Goal: Find specific page/section: Find specific page/section

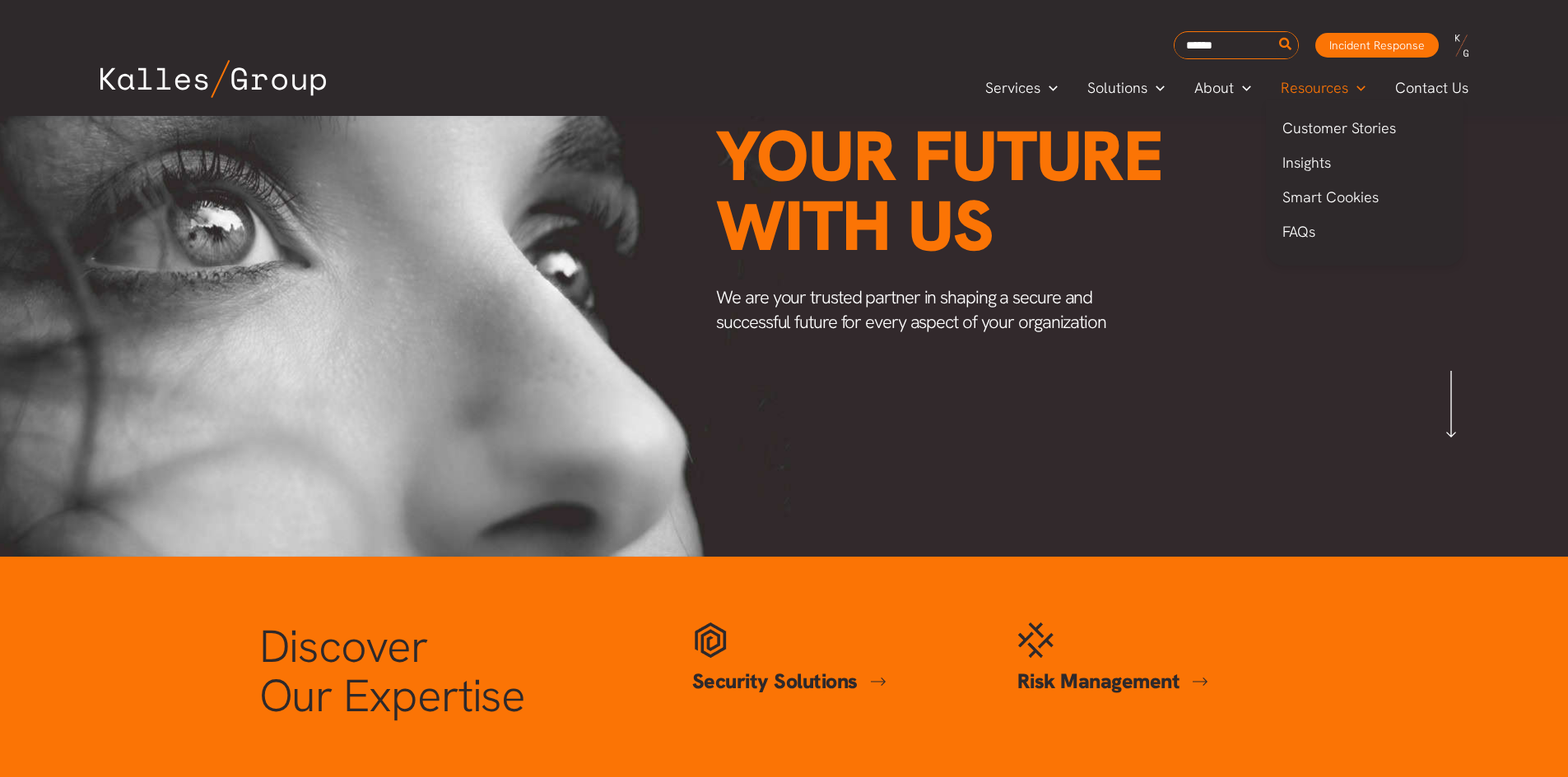
click at [1328, 85] on span "Resources" at bounding box center [1314, 88] width 68 height 25
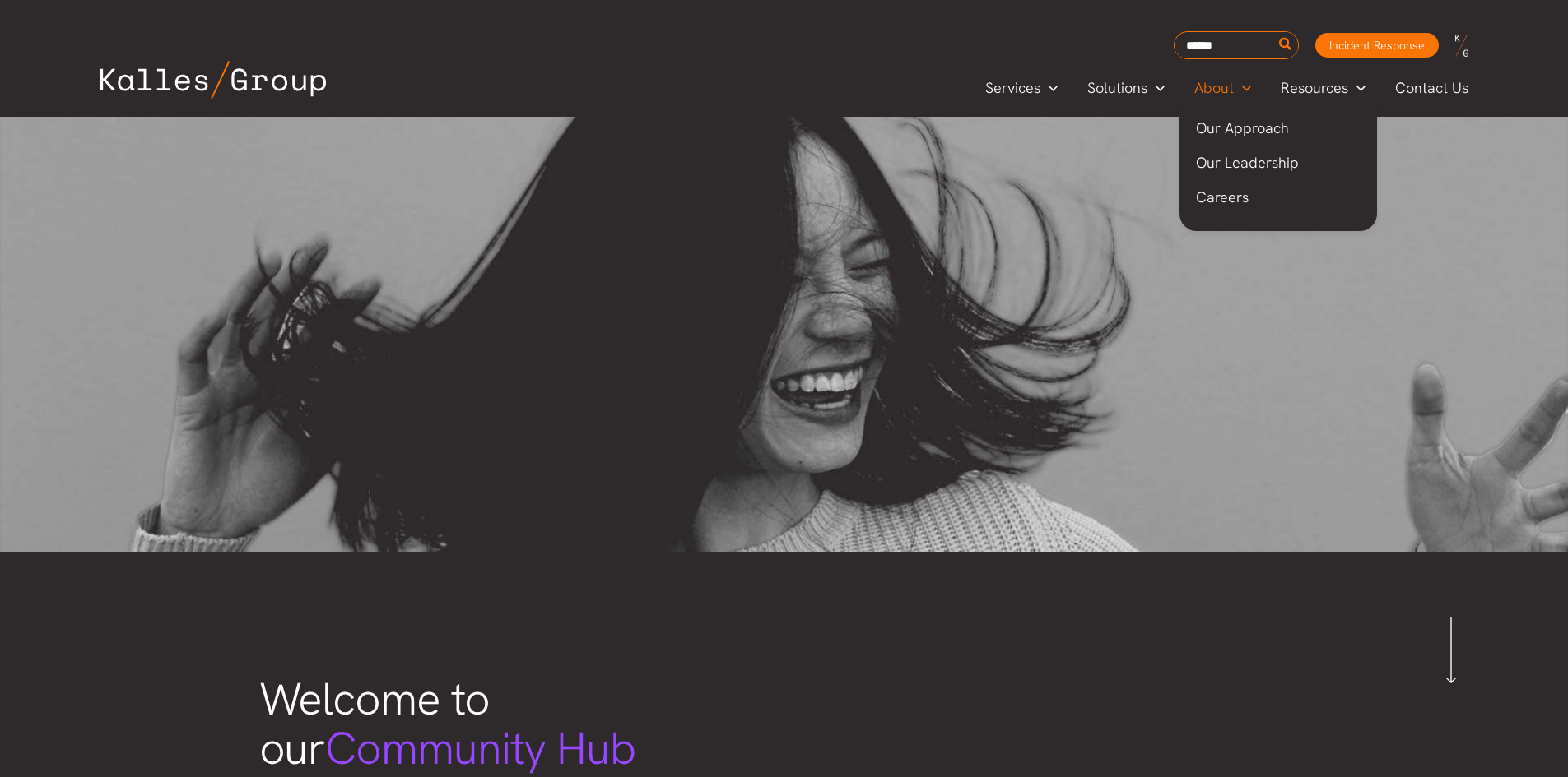
click at [1203, 86] on span "About" at bounding box center [1214, 88] width 39 height 25
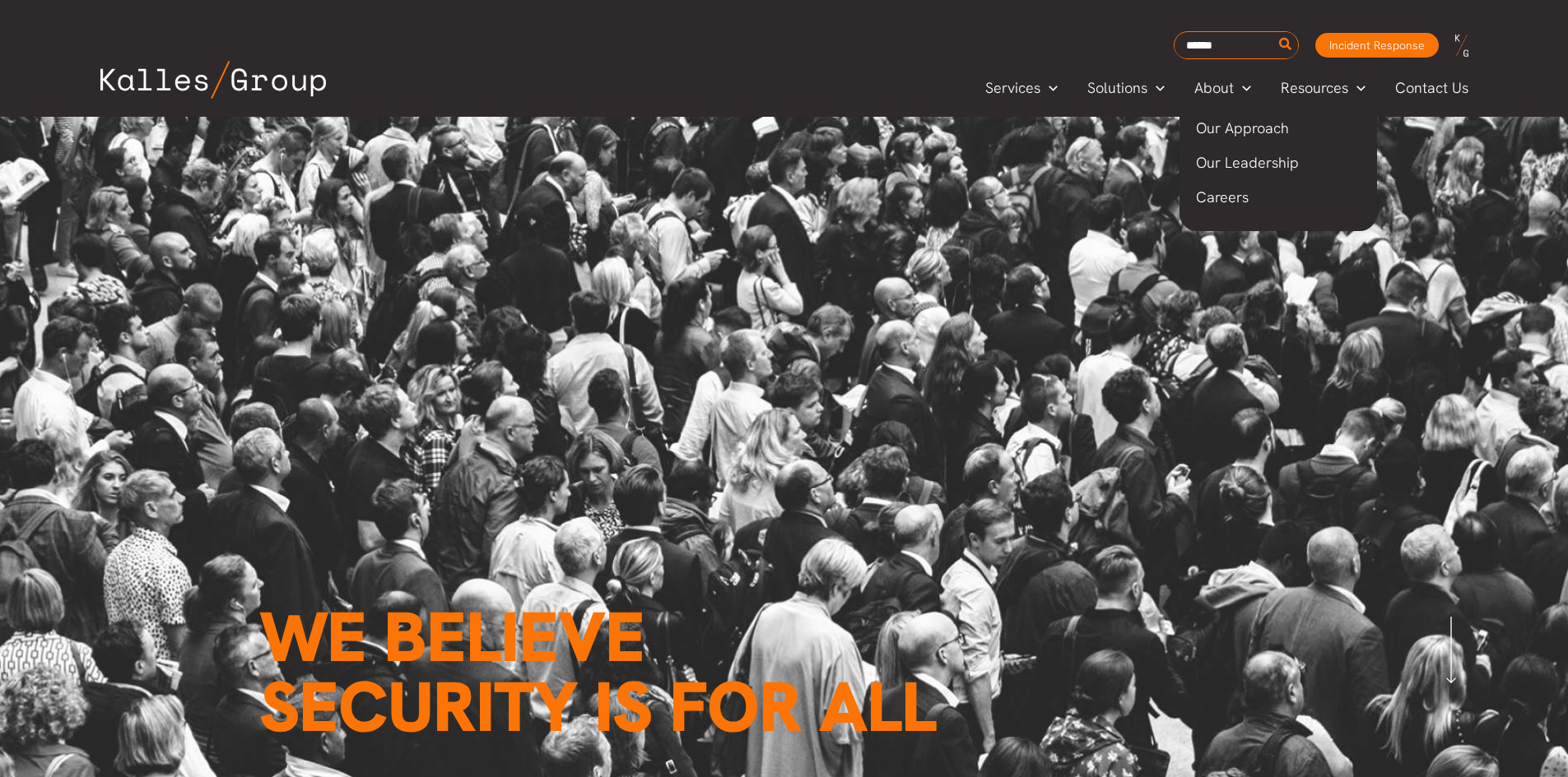
click at [1233, 198] on span "Careers" at bounding box center [1222, 197] width 53 height 19
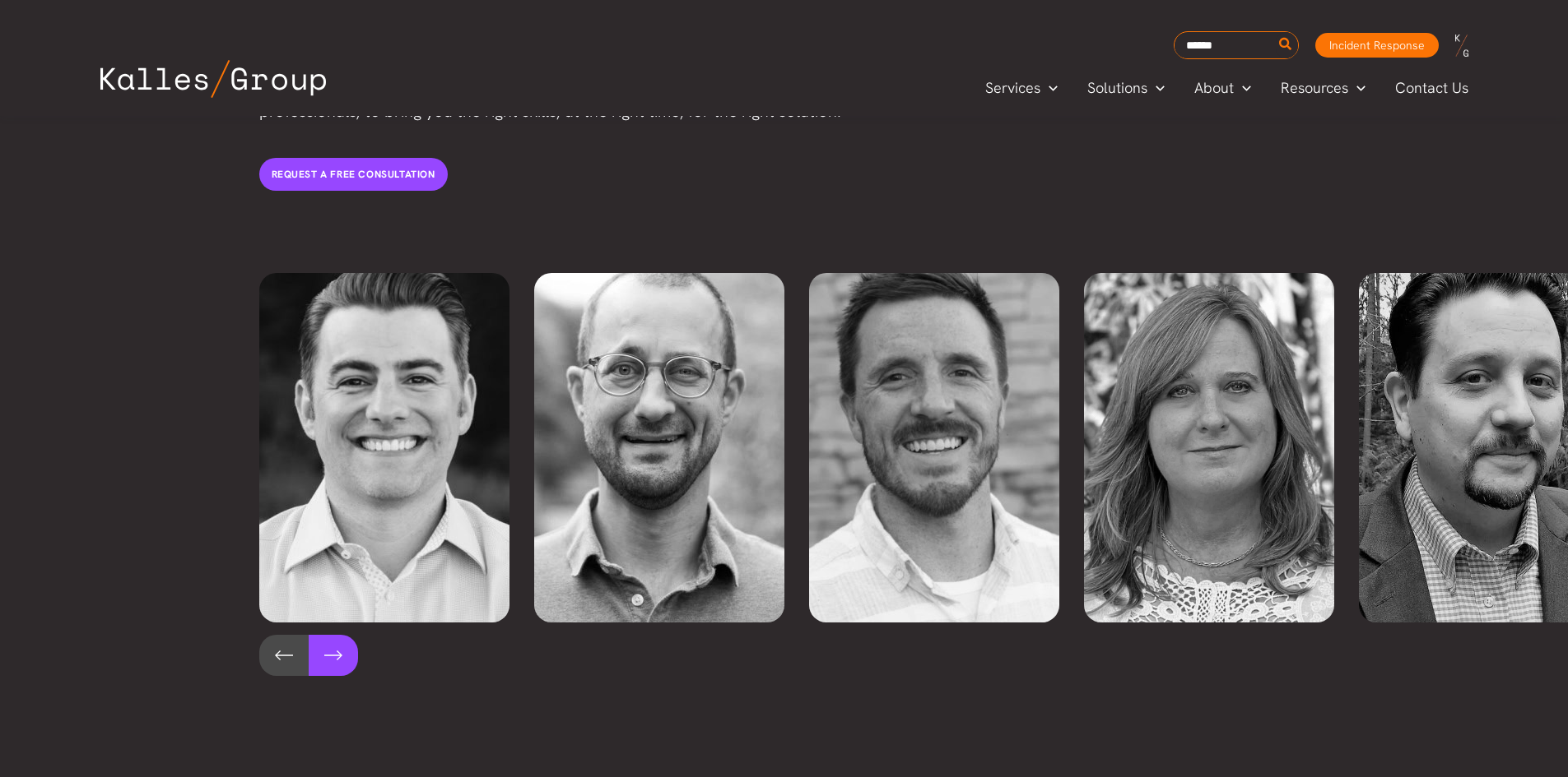
scroll to position [3515, 0]
click at [333, 634] on button at bounding box center [333, 654] width 49 height 41
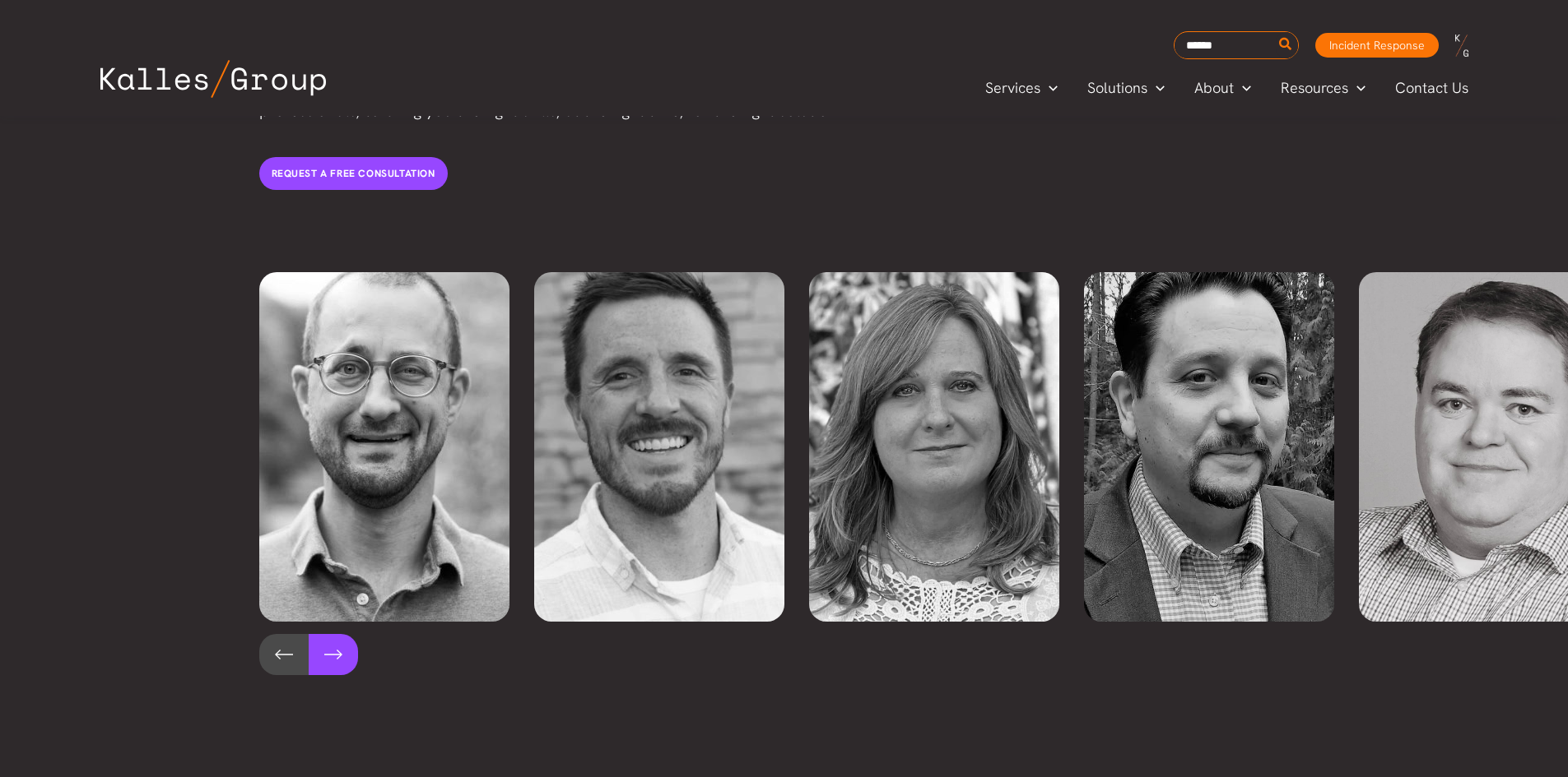
click at [338, 634] on button at bounding box center [333, 654] width 49 height 41
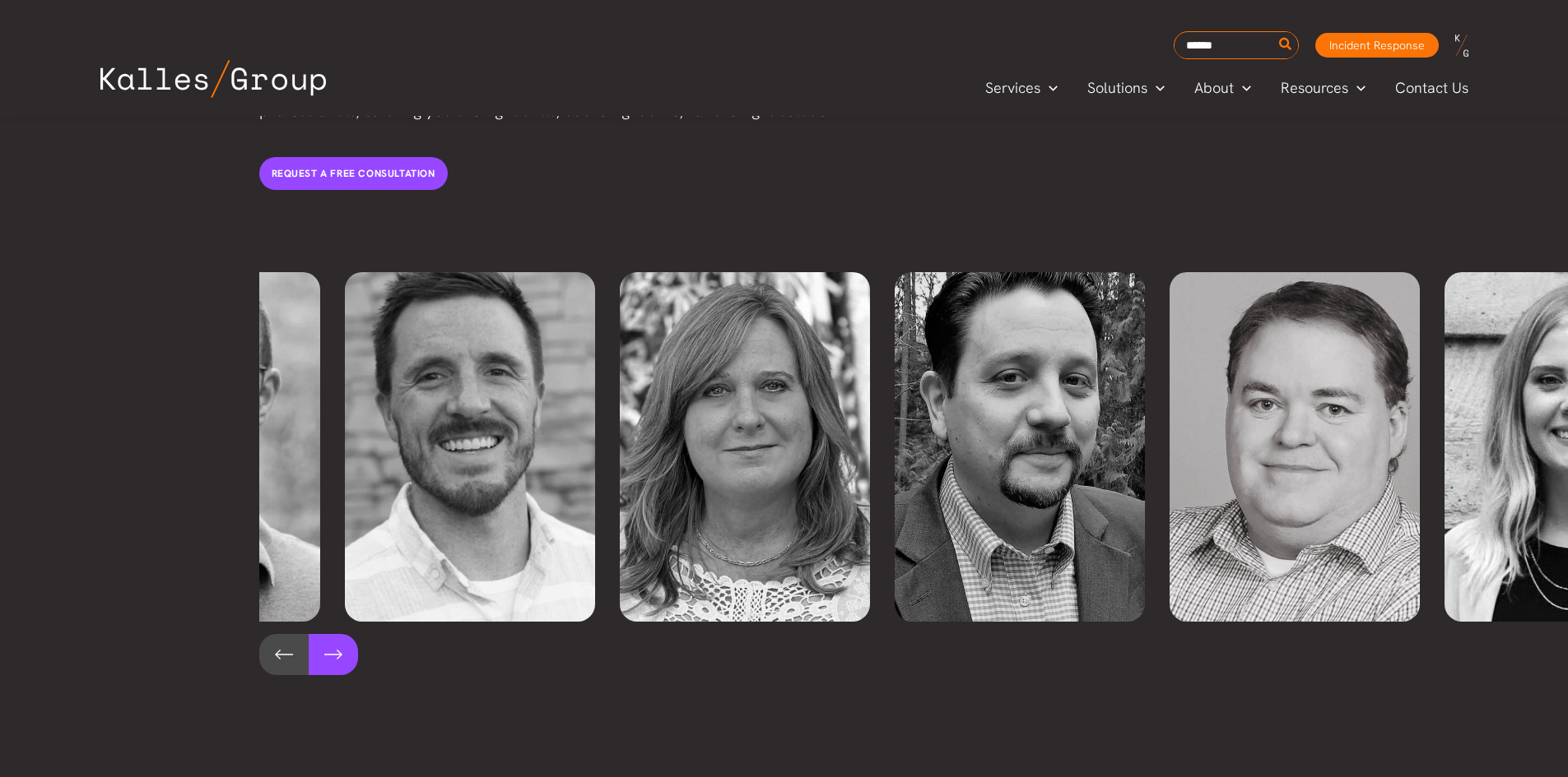
click at [338, 634] on button at bounding box center [333, 654] width 49 height 41
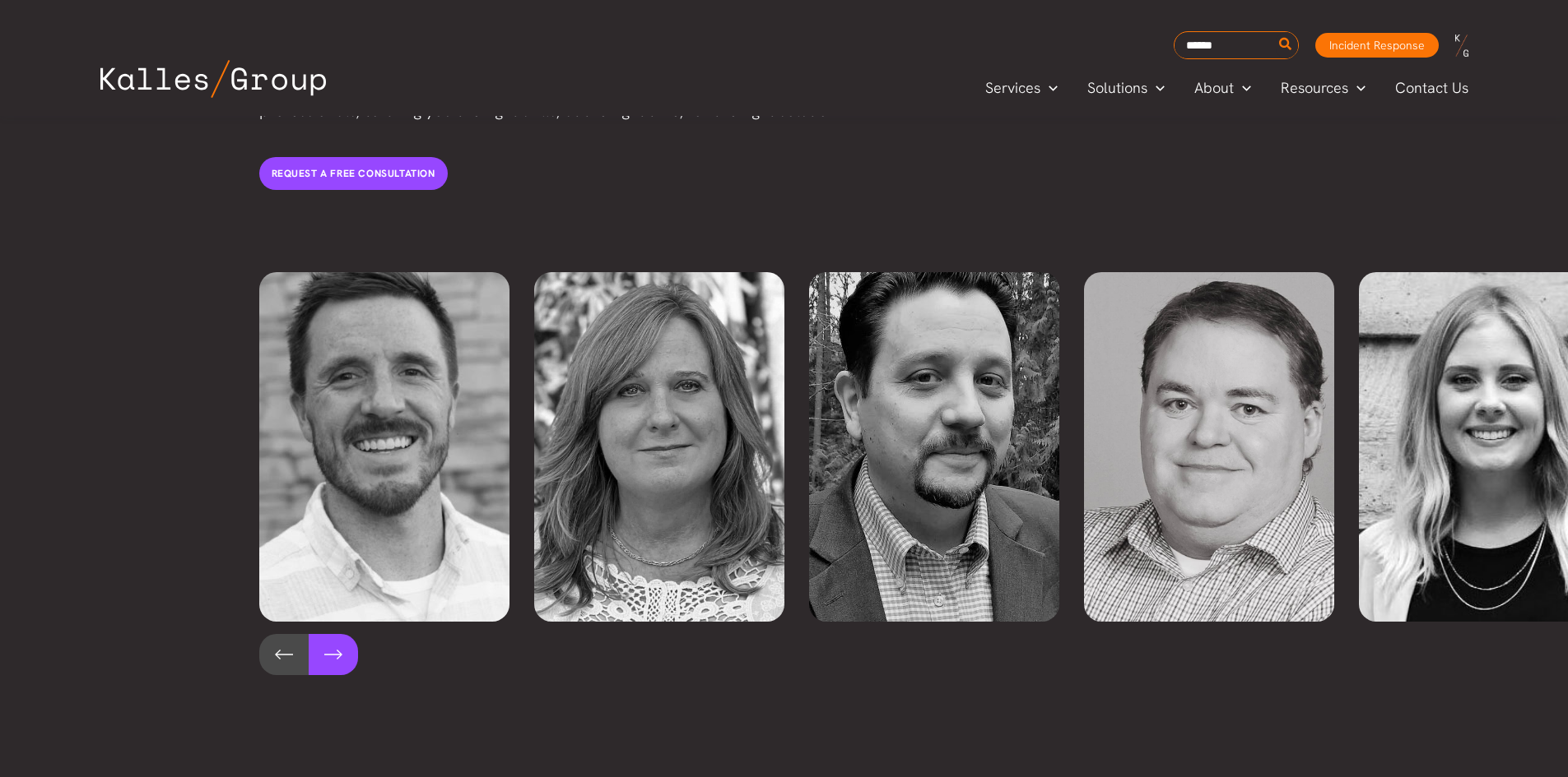
click at [338, 634] on button at bounding box center [333, 654] width 49 height 41
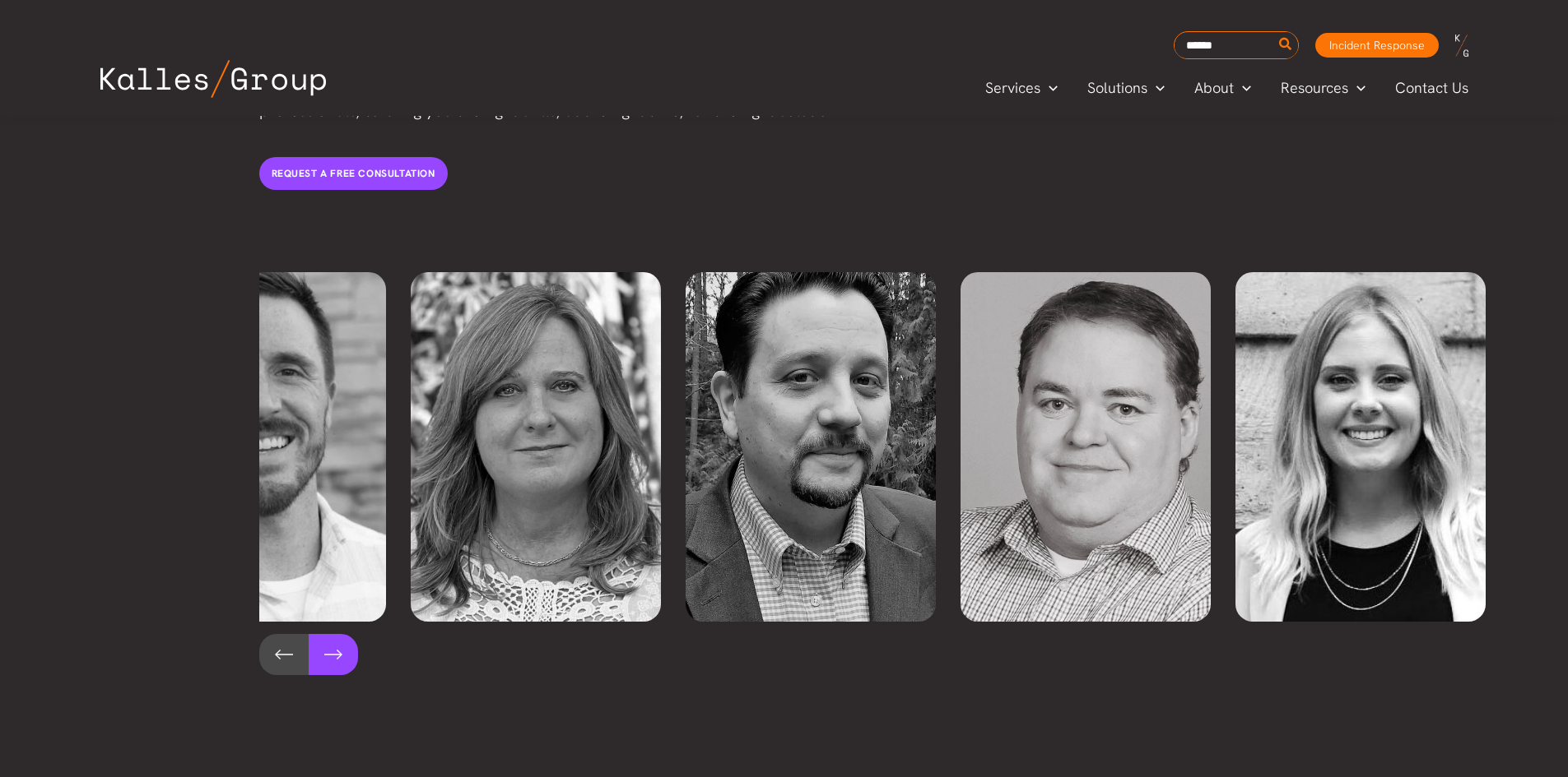
click at [338, 634] on button at bounding box center [333, 654] width 49 height 41
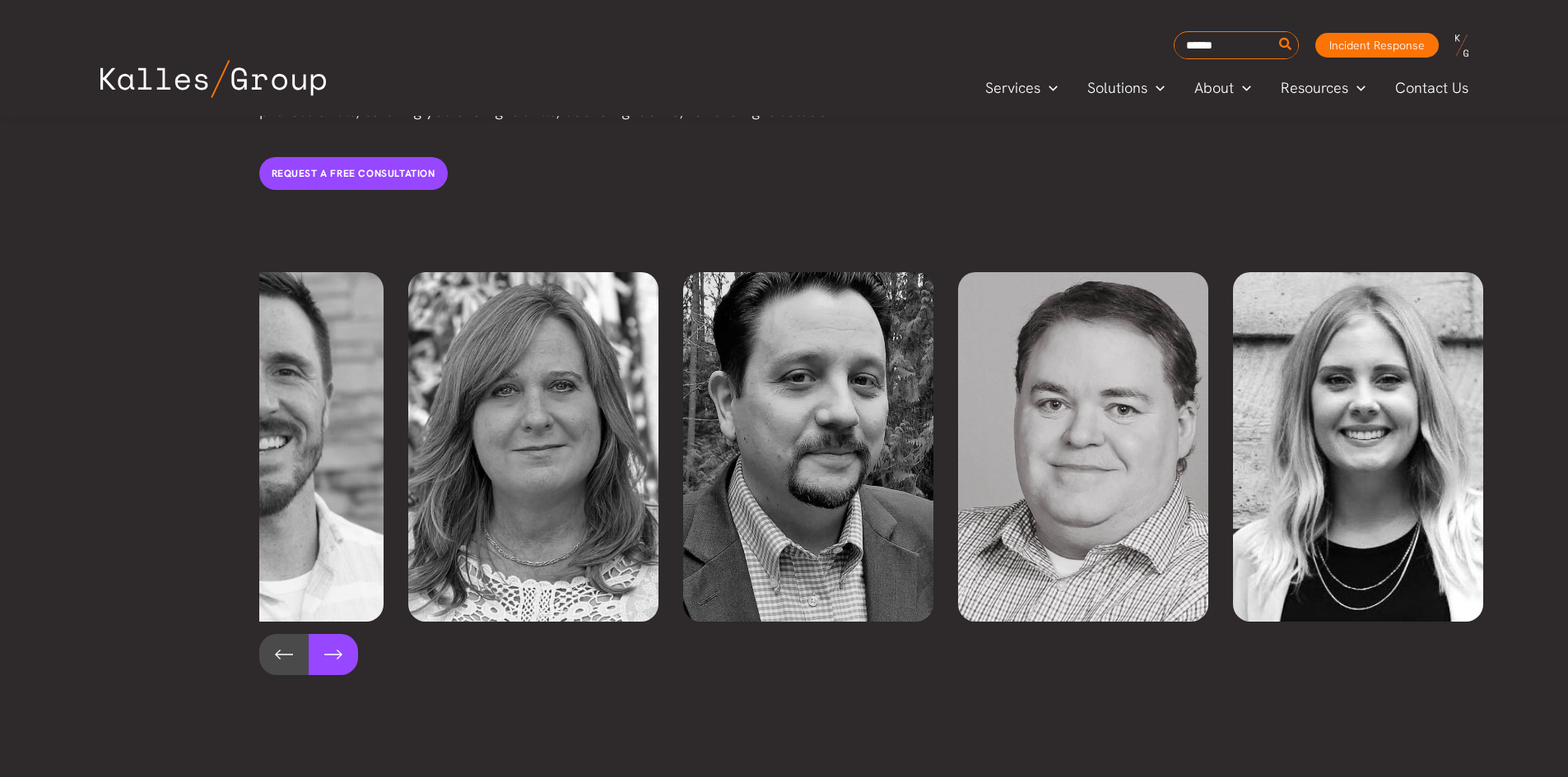
click at [338, 634] on button at bounding box center [333, 654] width 49 height 41
click at [278, 634] on button at bounding box center [283, 654] width 49 height 41
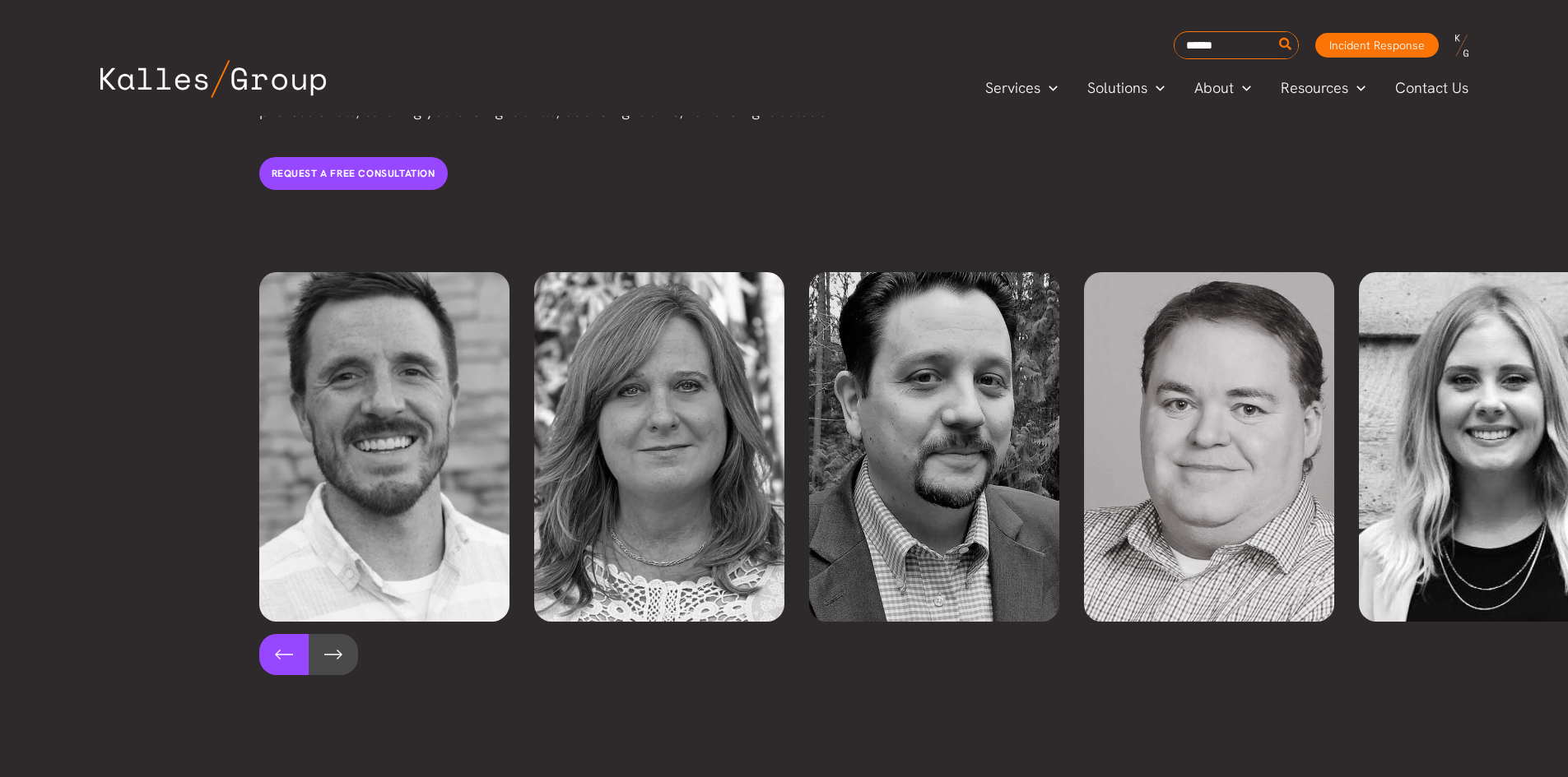
click at [277, 634] on button at bounding box center [283, 654] width 49 height 41
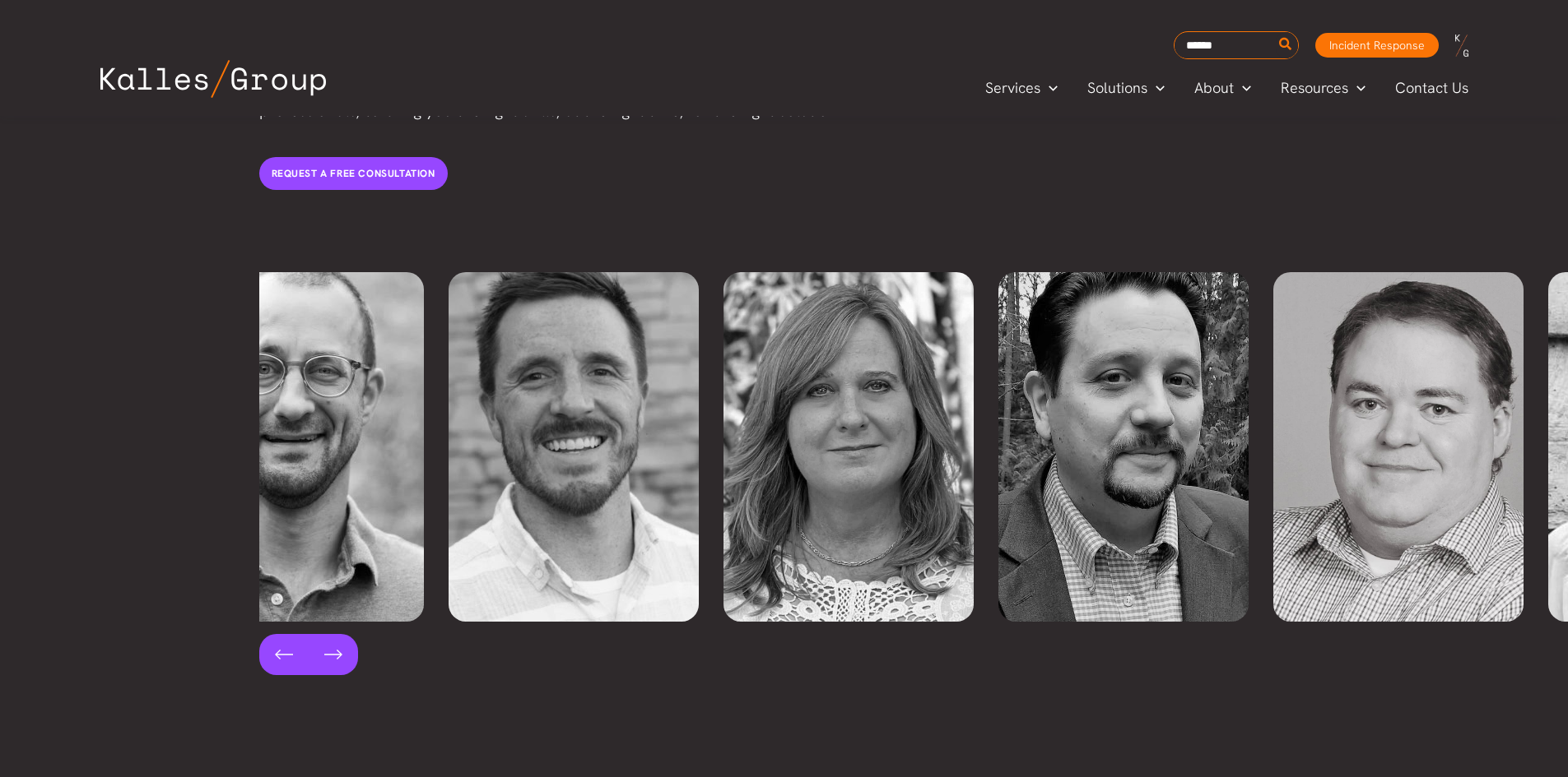
scroll to position [0, 275]
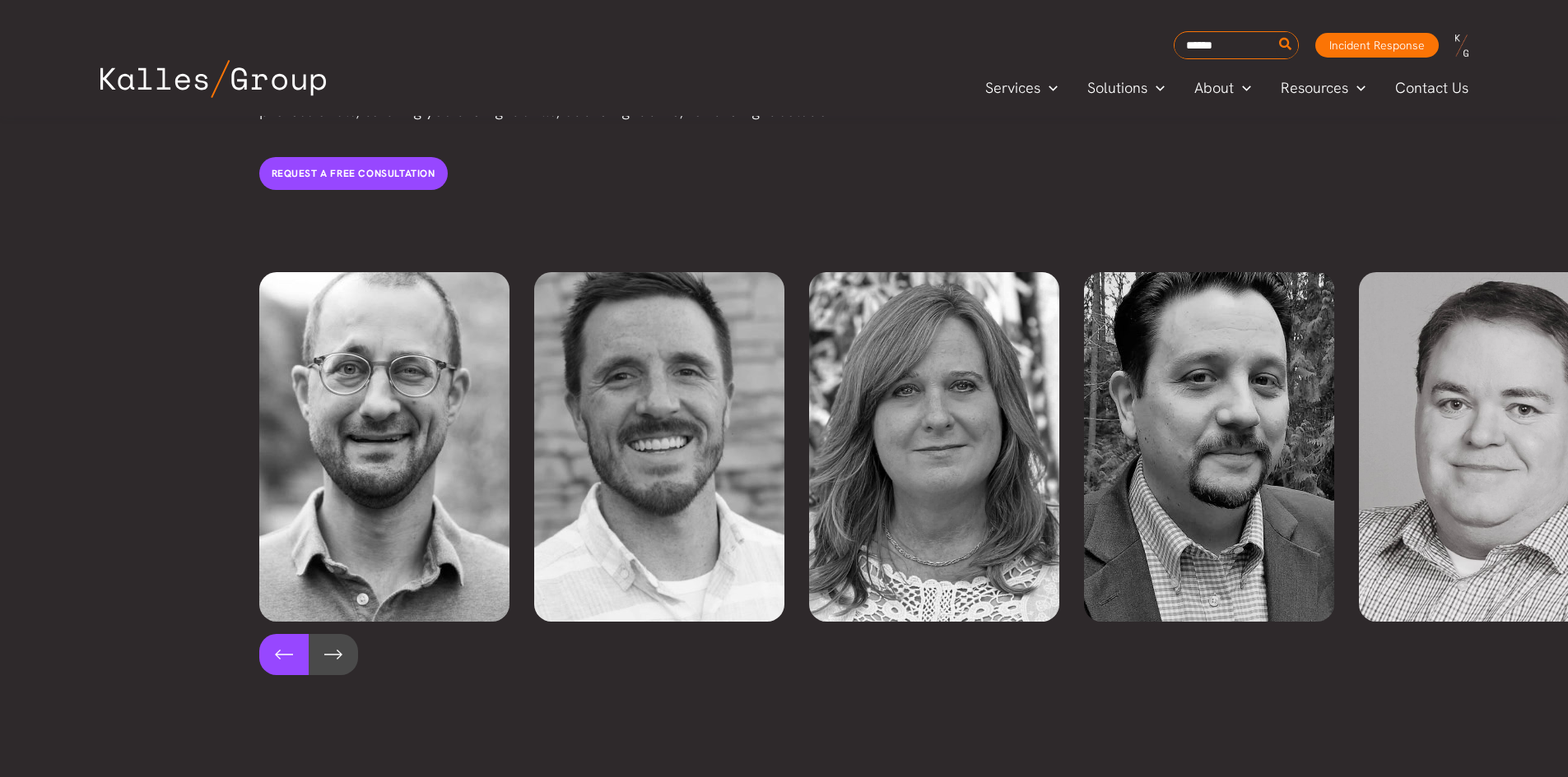
click at [285, 634] on button at bounding box center [283, 654] width 49 height 41
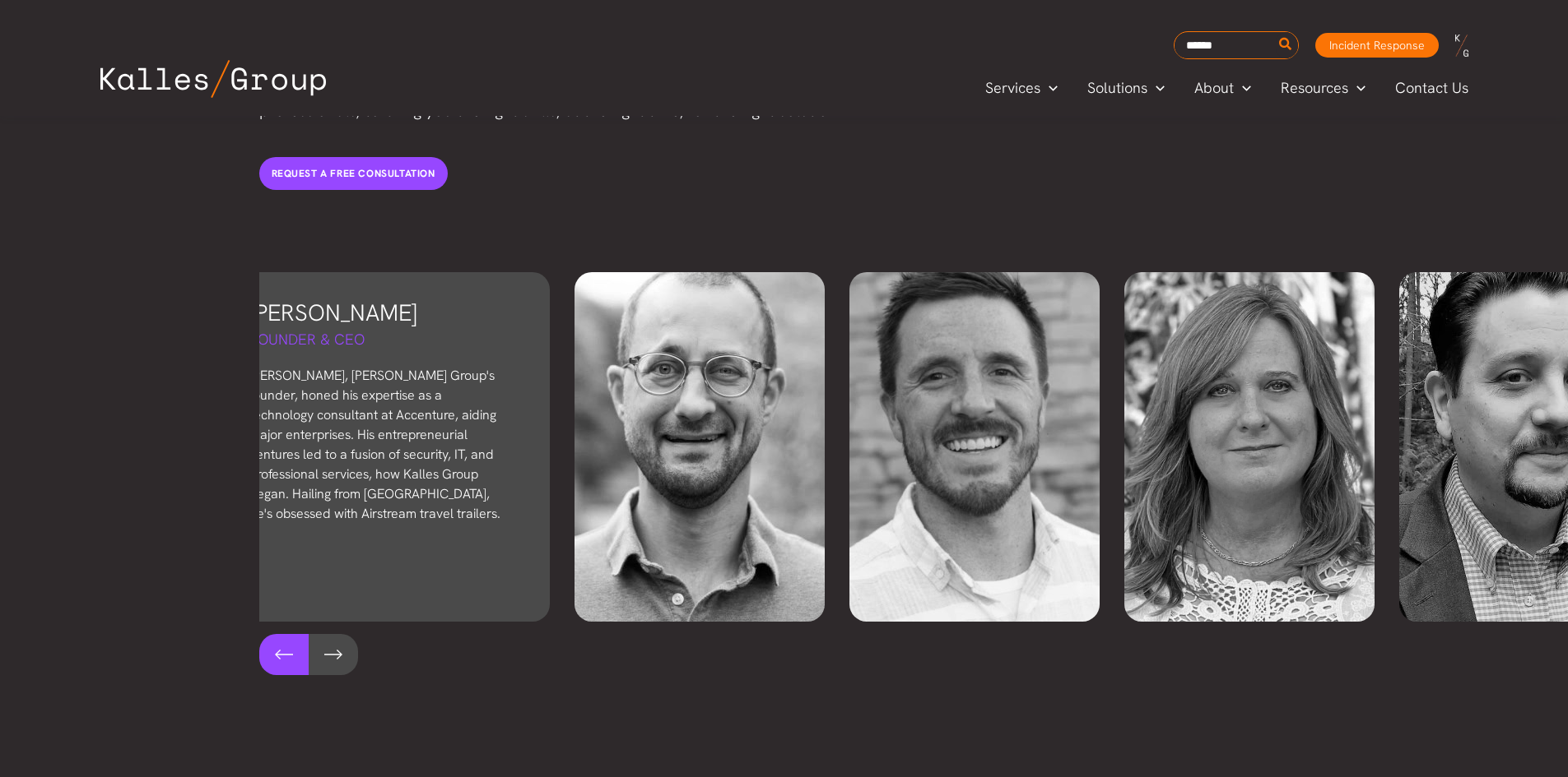
scroll to position [0, 0]
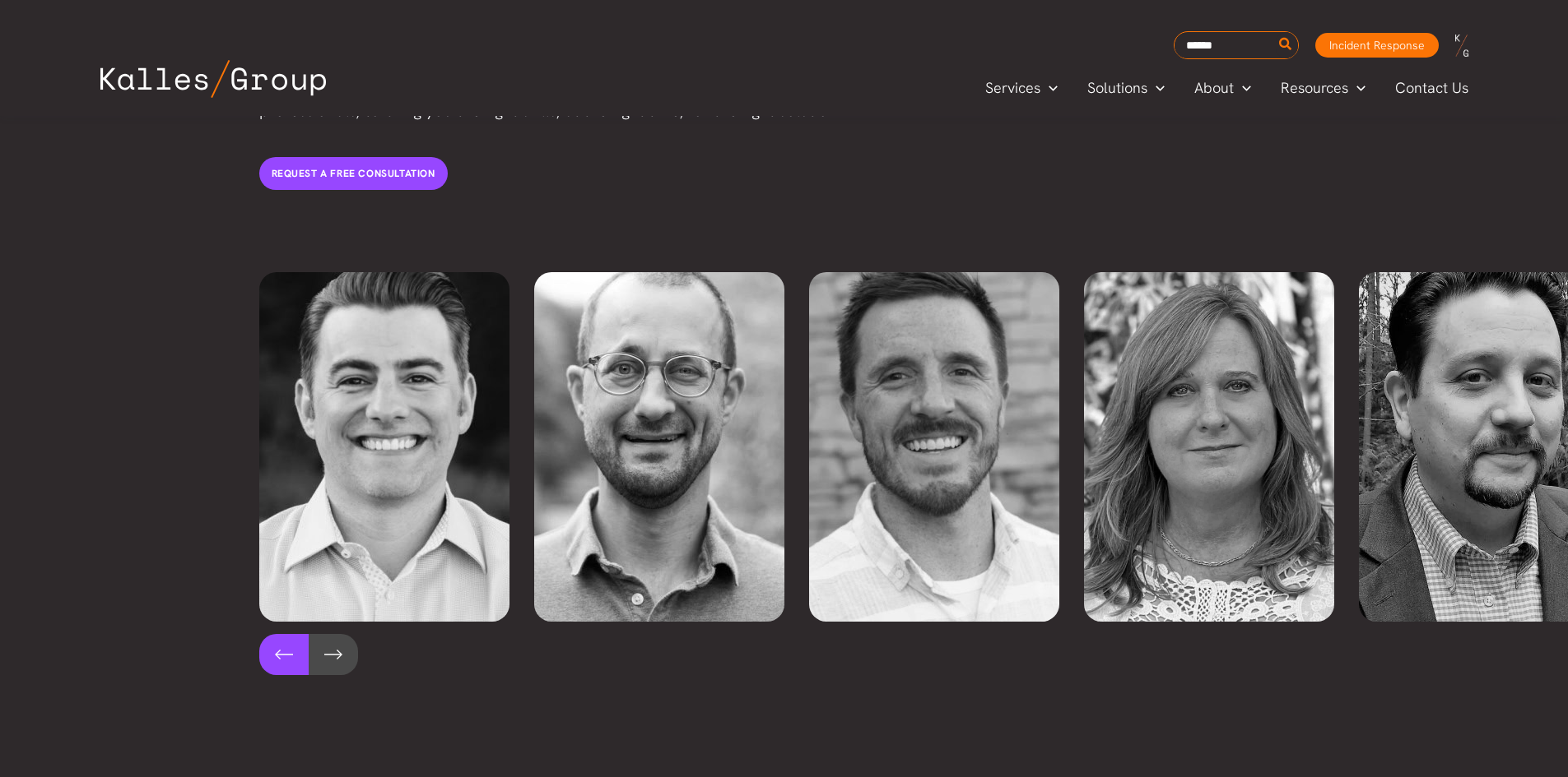
click at [281, 634] on button at bounding box center [283, 654] width 49 height 41
drag, startPoint x: 357, startPoint y: 605, endPoint x: 333, endPoint y: 603, distance: 24.1
click at [356, 634] on div at bounding box center [913, 654] width 1309 height 41
click at [333, 634] on button at bounding box center [333, 654] width 49 height 41
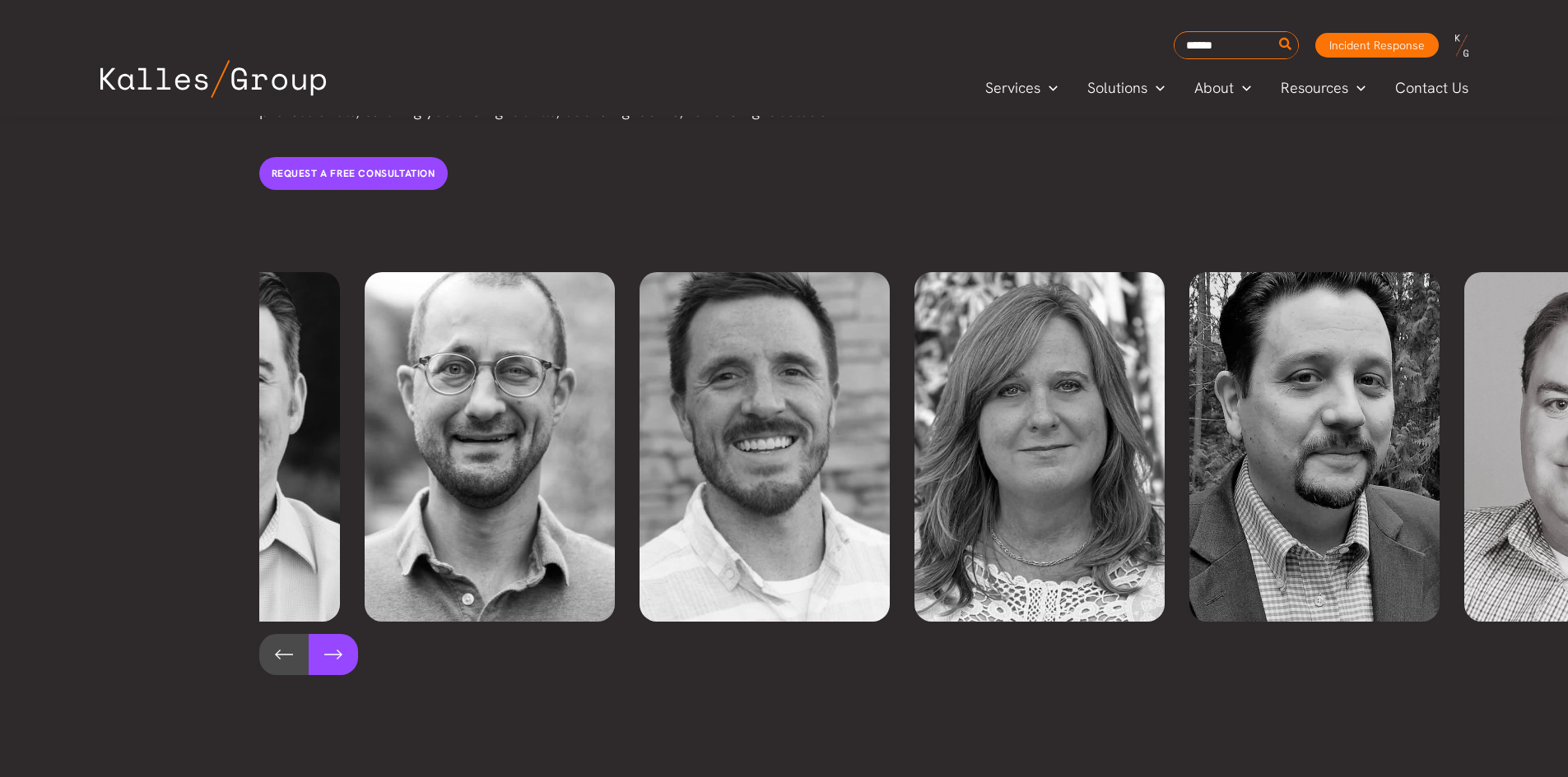
click at [333, 634] on button at bounding box center [333, 654] width 49 height 41
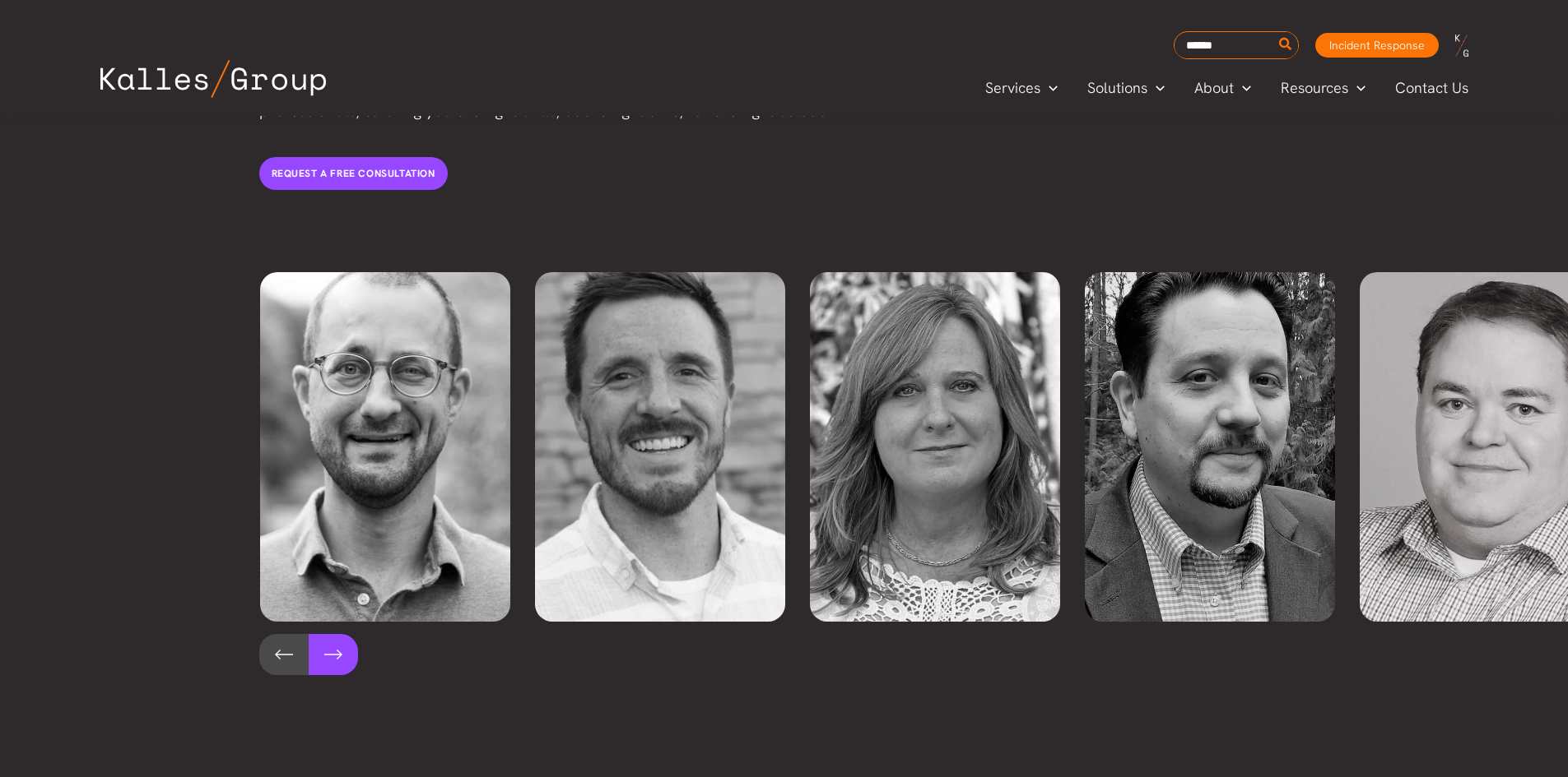
click at [333, 634] on button at bounding box center [333, 654] width 49 height 41
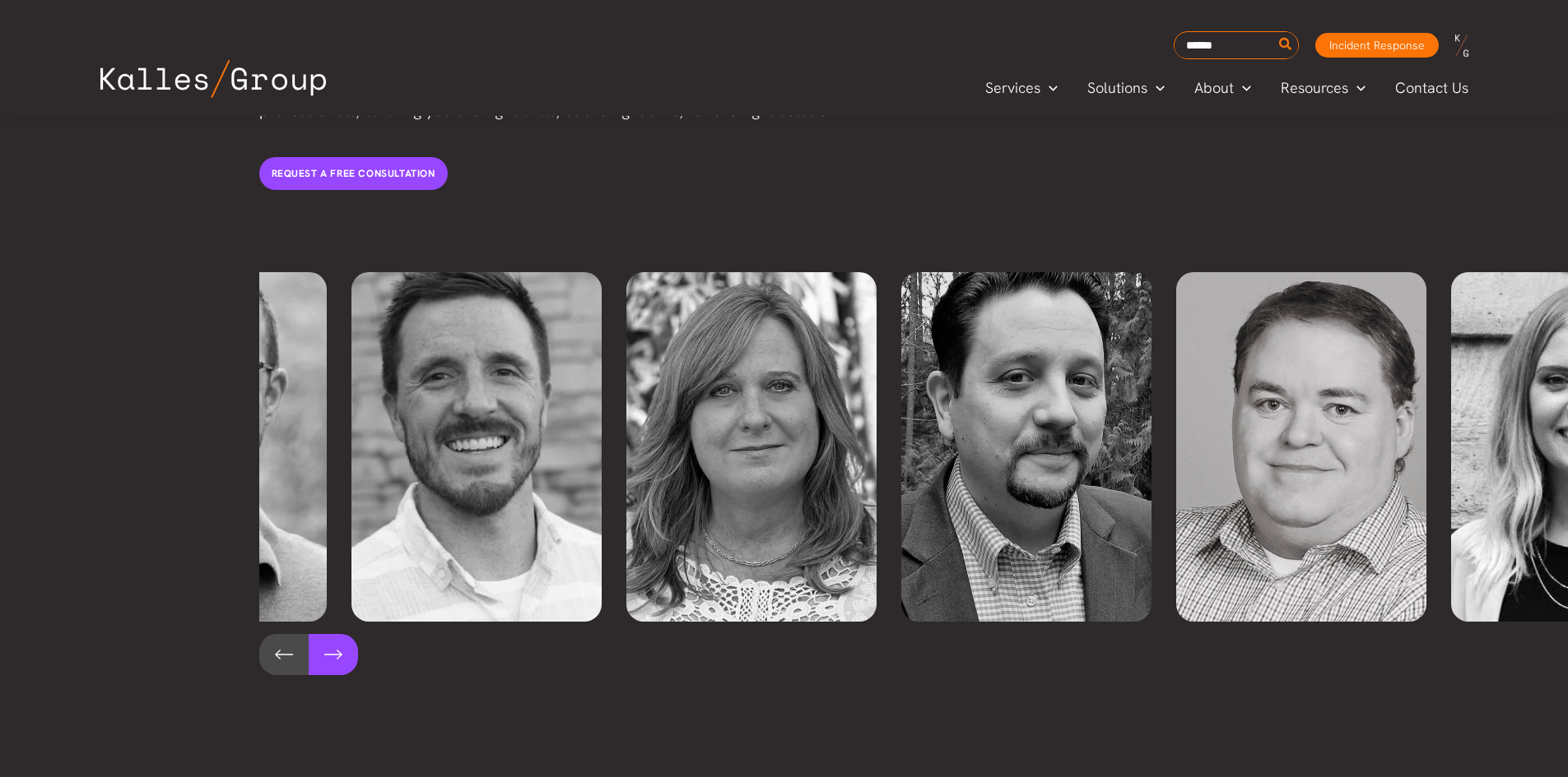
click at [333, 634] on button at bounding box center [333, 654] width 49 height 41
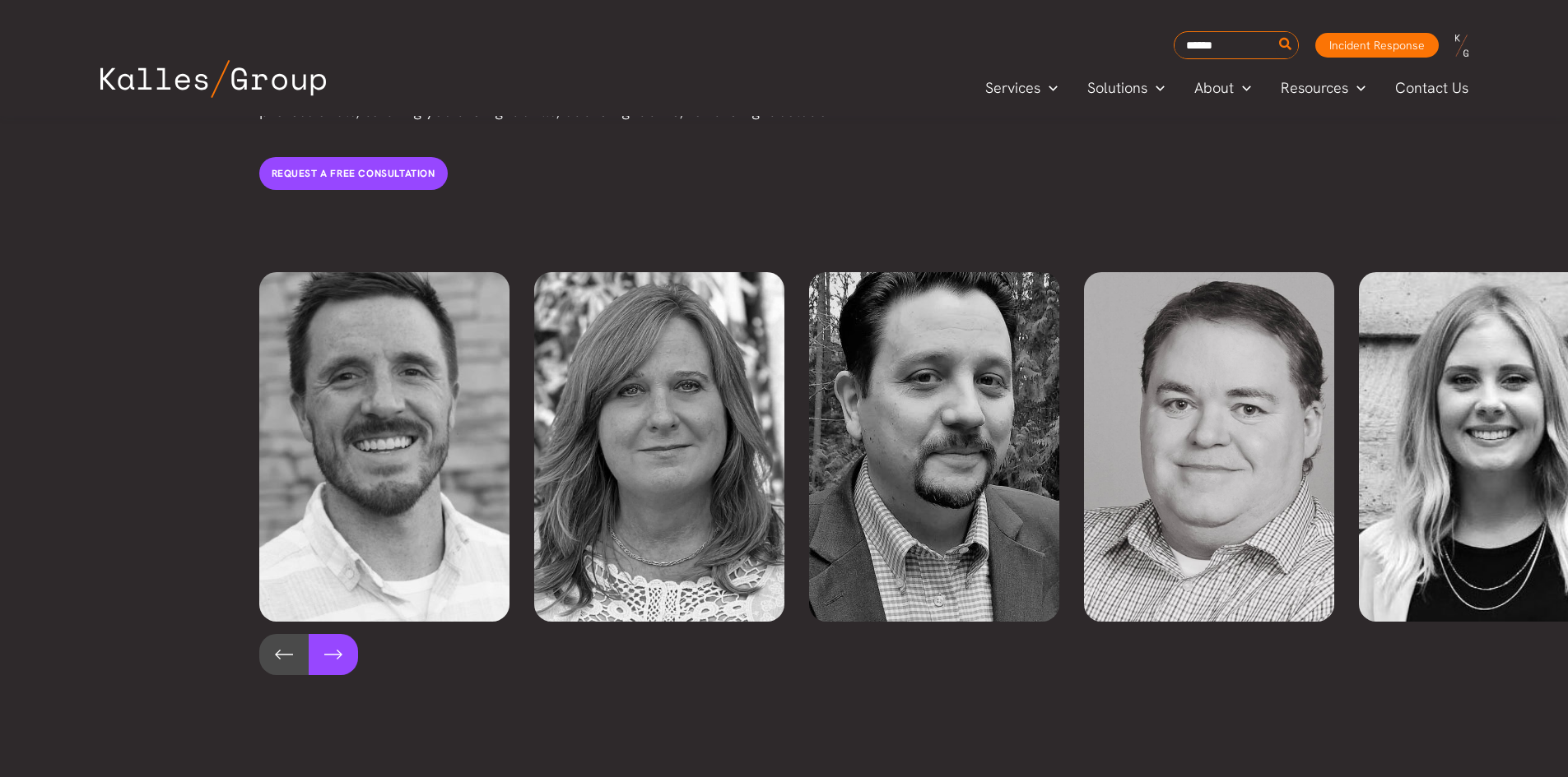
click at [333, 634] on button at bounding box center [333, 654] width 49 height 41
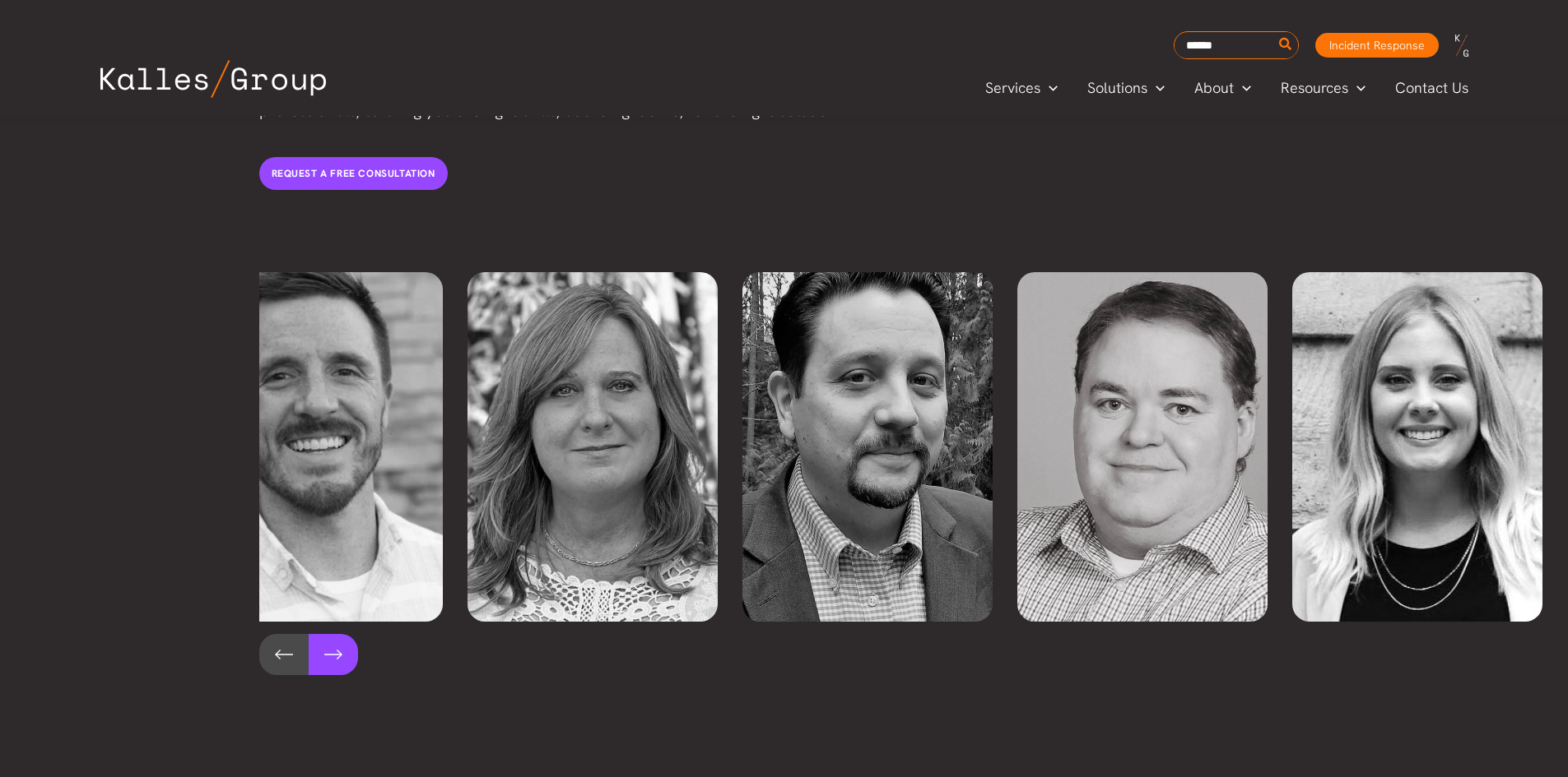
click at [333, 634] on button at bounding box center [333, 654] width 49 height 41
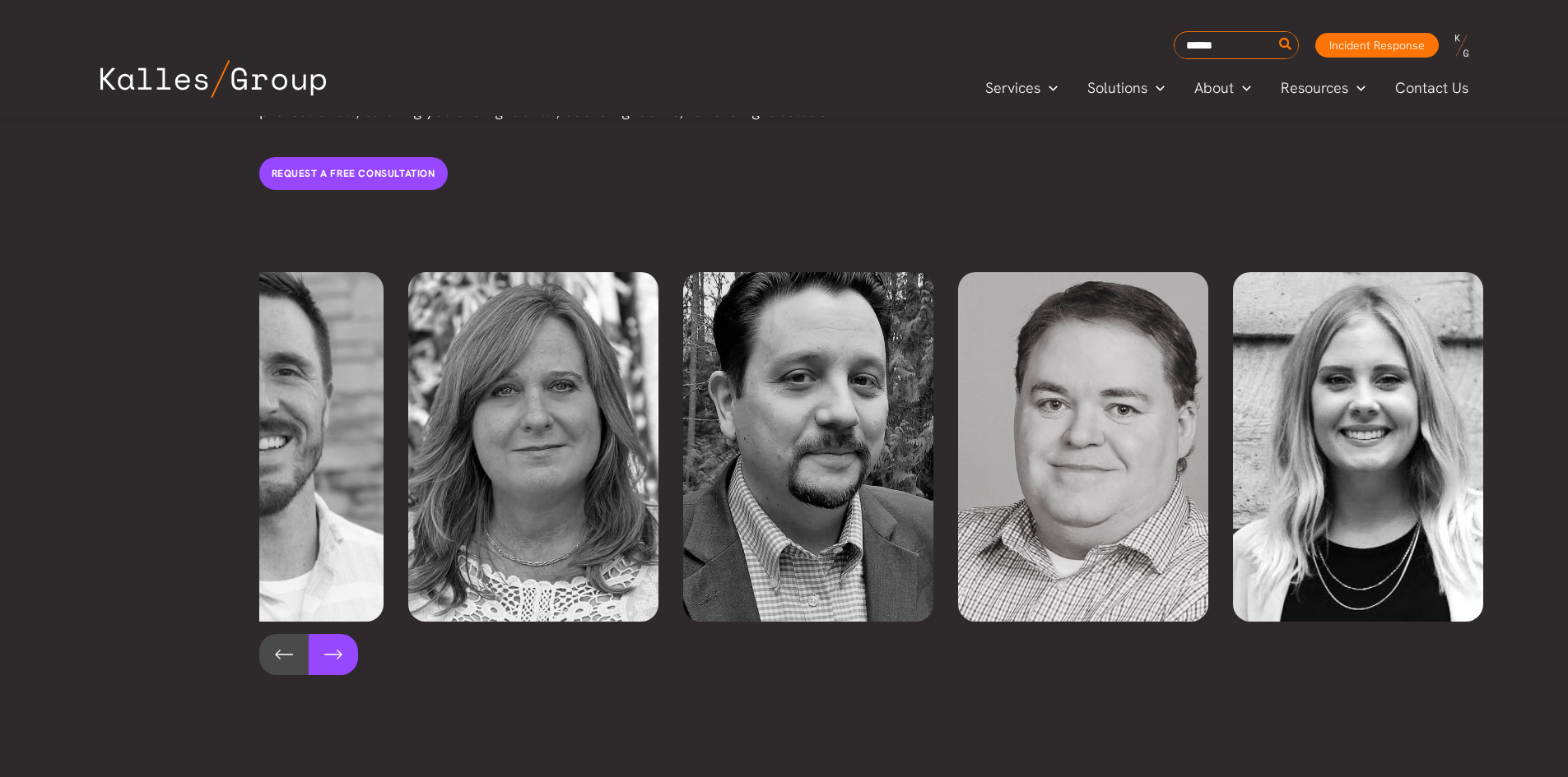
click at [333, 634] on button at bounding box center [333, 654] width 49 height 41
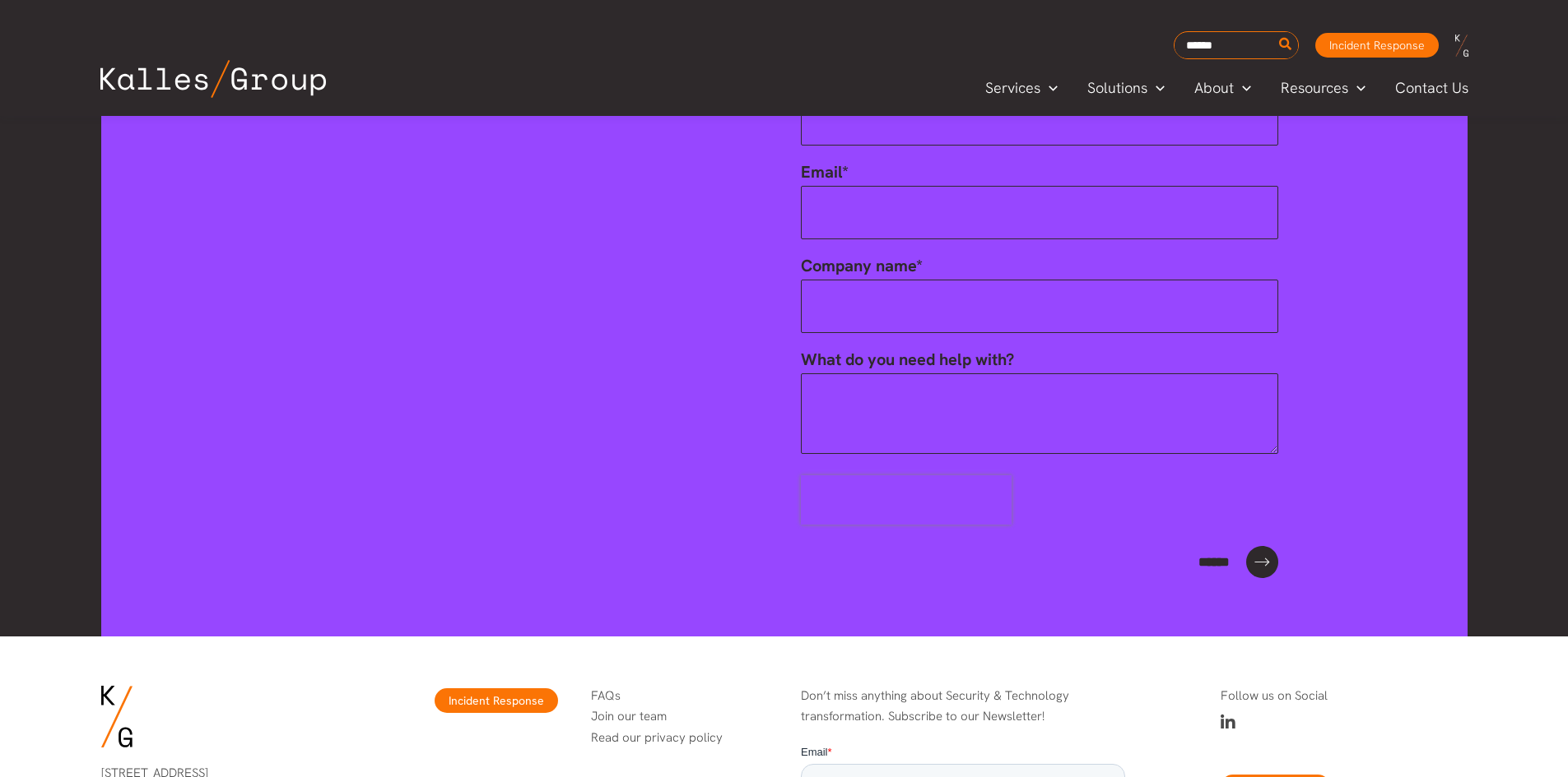
scroll to position [5968, 0]
